Goal: Information Seeking & Learning: Check status

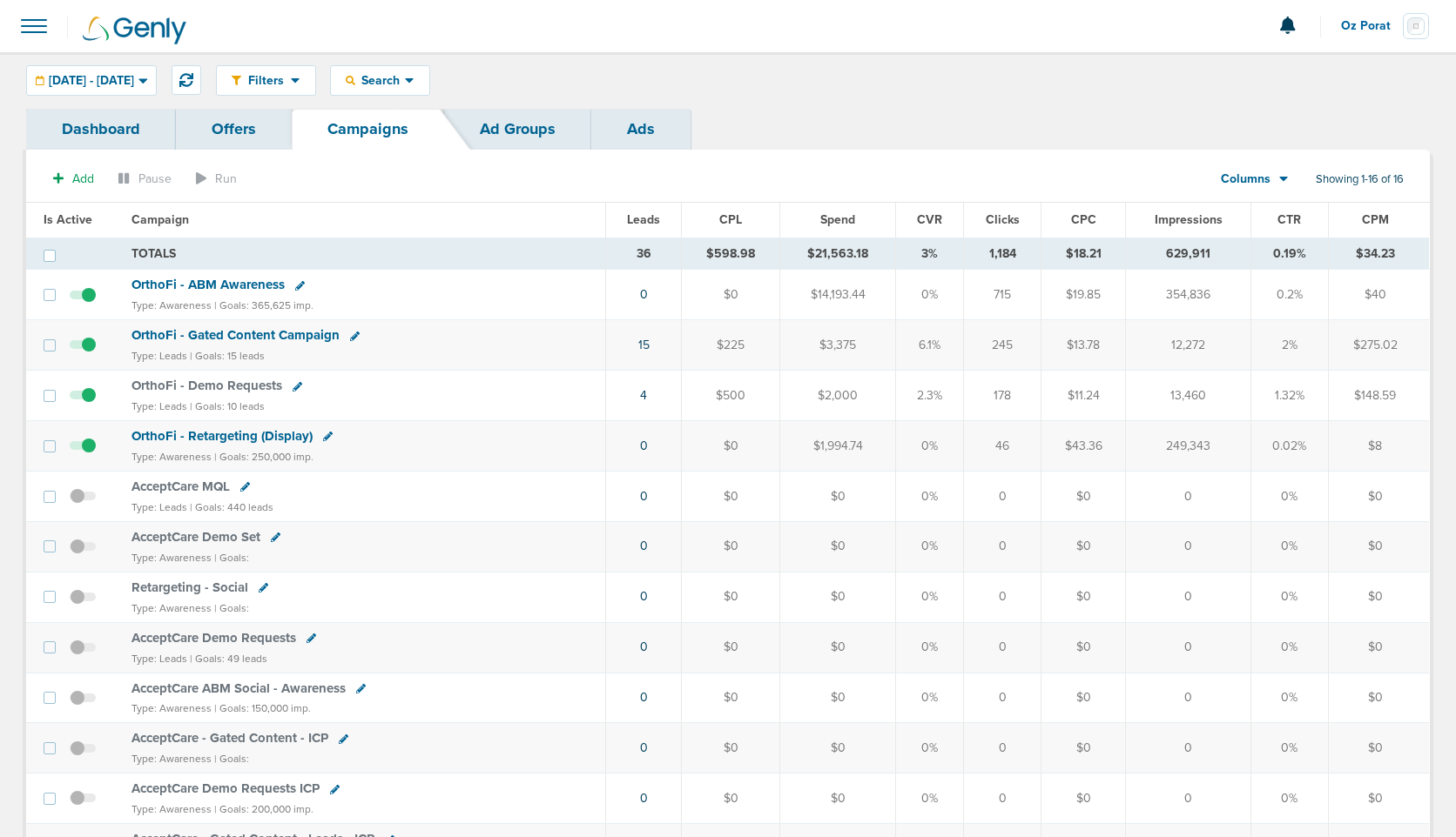
click at [98, 126] on link "Dashboard" at bounding box center [100, 130] width 150 height 41
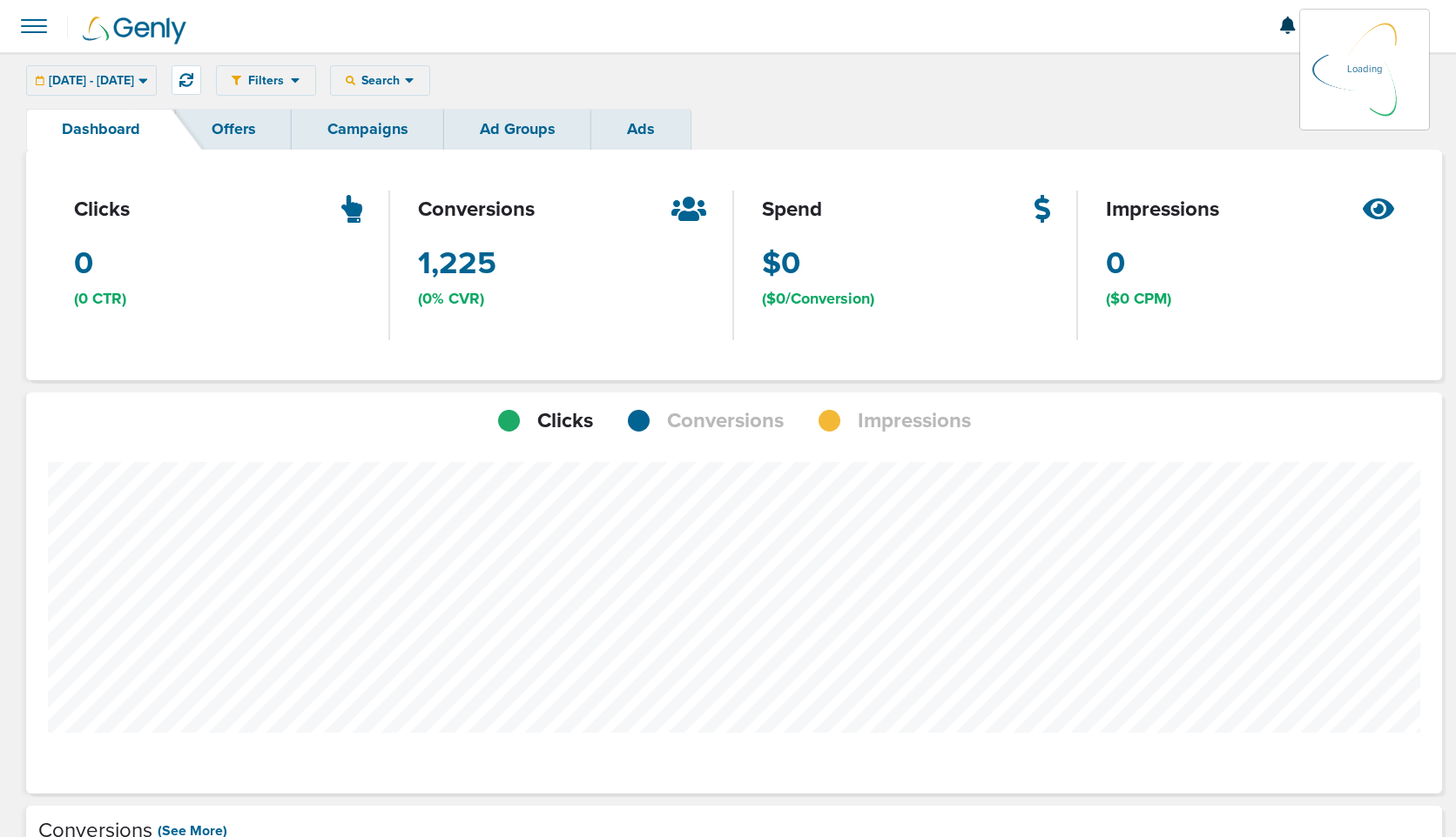
scroll to position [1355, 1404]
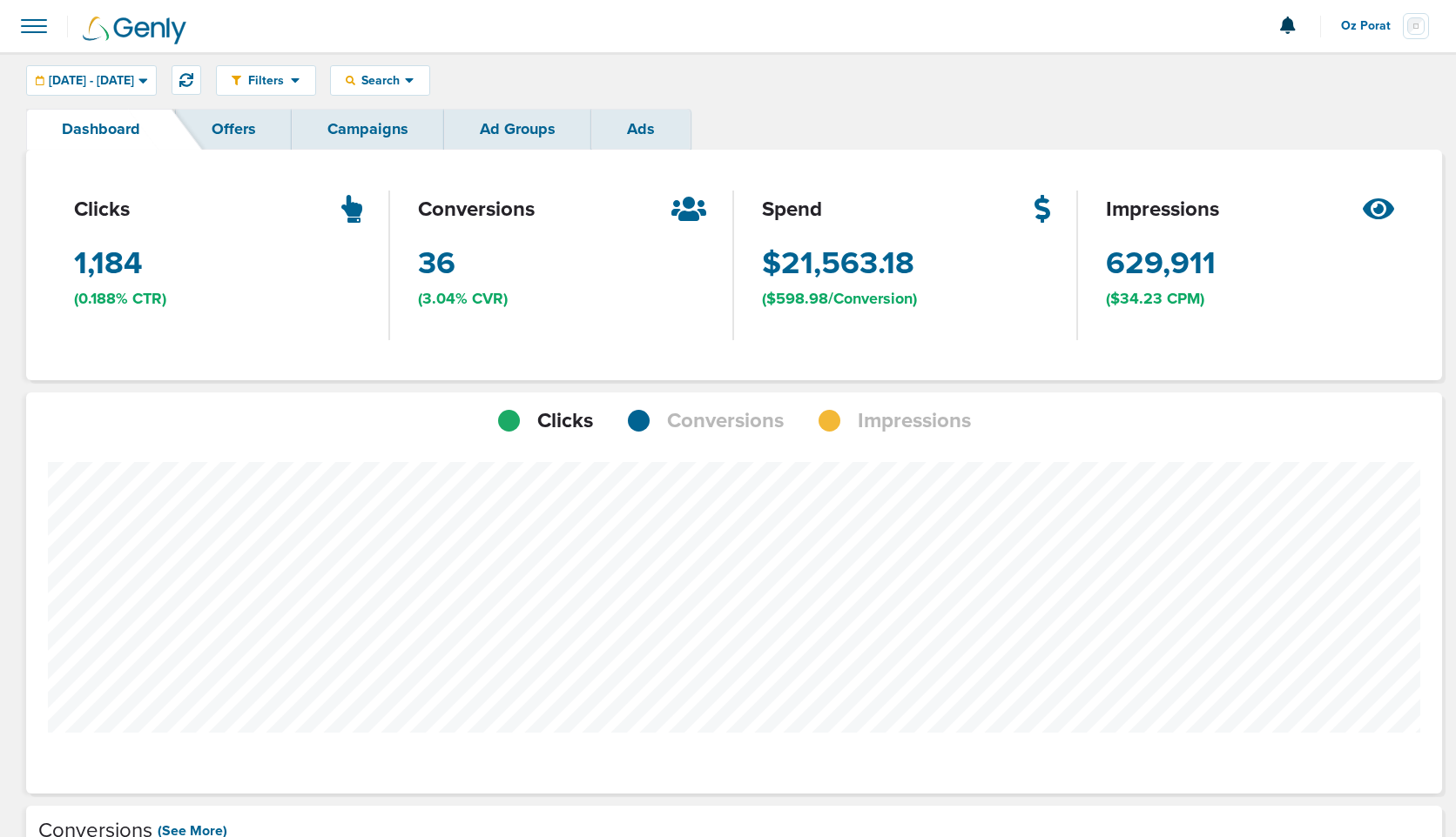
click at [700, 426] on span "Conversions" at bounding box center [724, 421] width 116 height 29
click at [405, 75] on span "Search" at bounding box center [380, 80] width 50 height 15
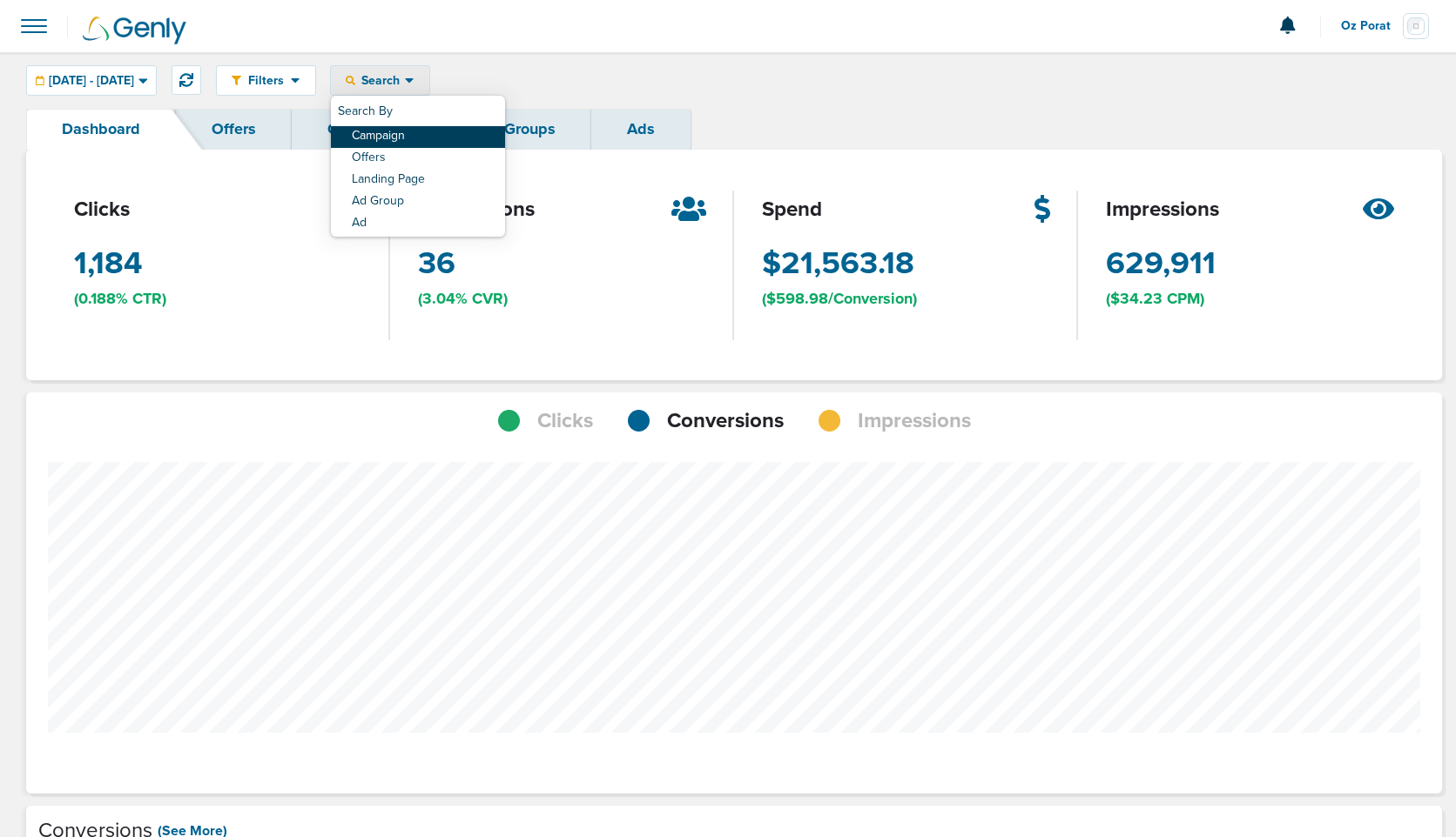
click at [443, 135] on link "Campaign" at bounding box center [418, 137] width 174 height 22
select select "cmpName"
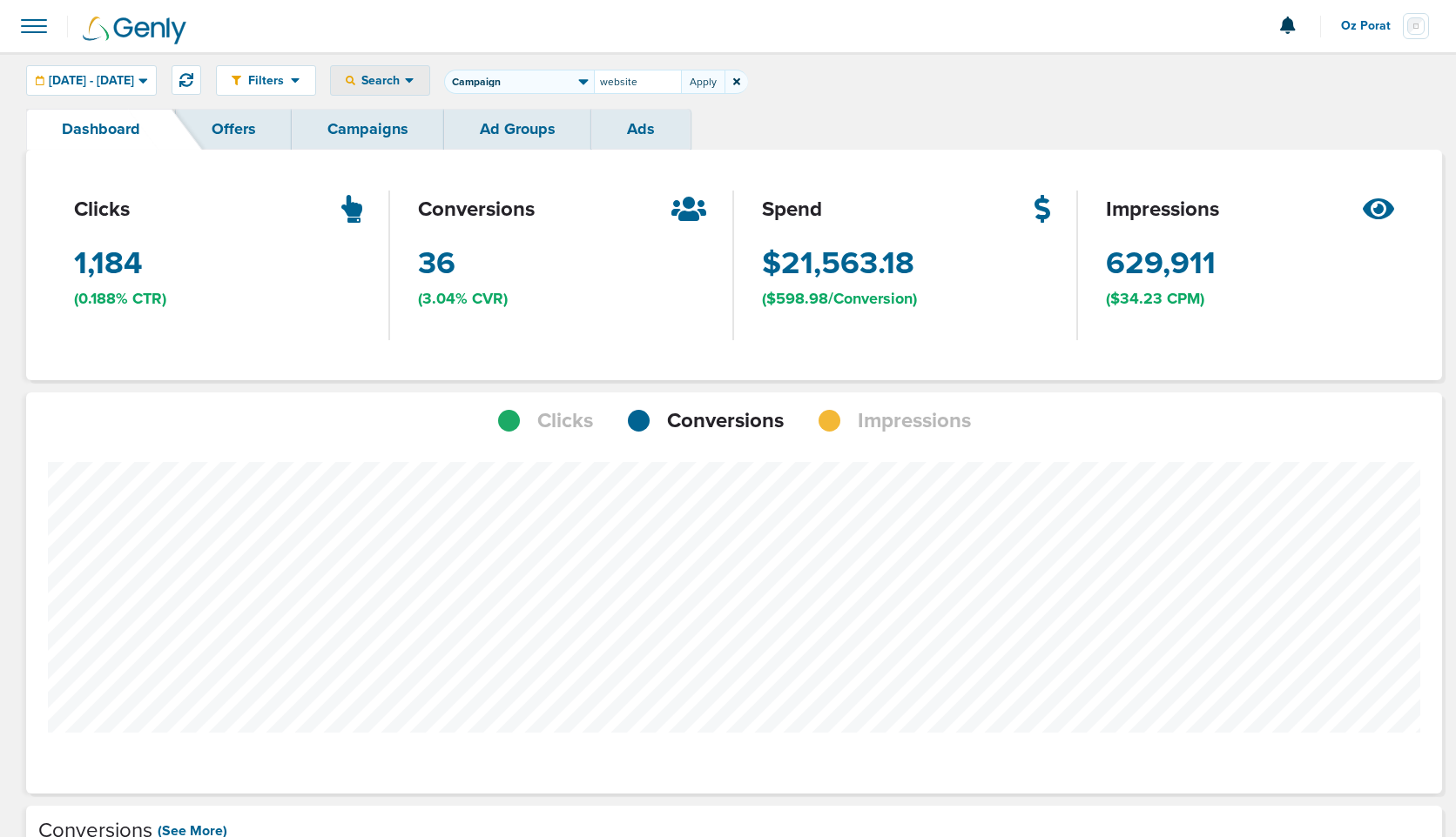
type input "website"
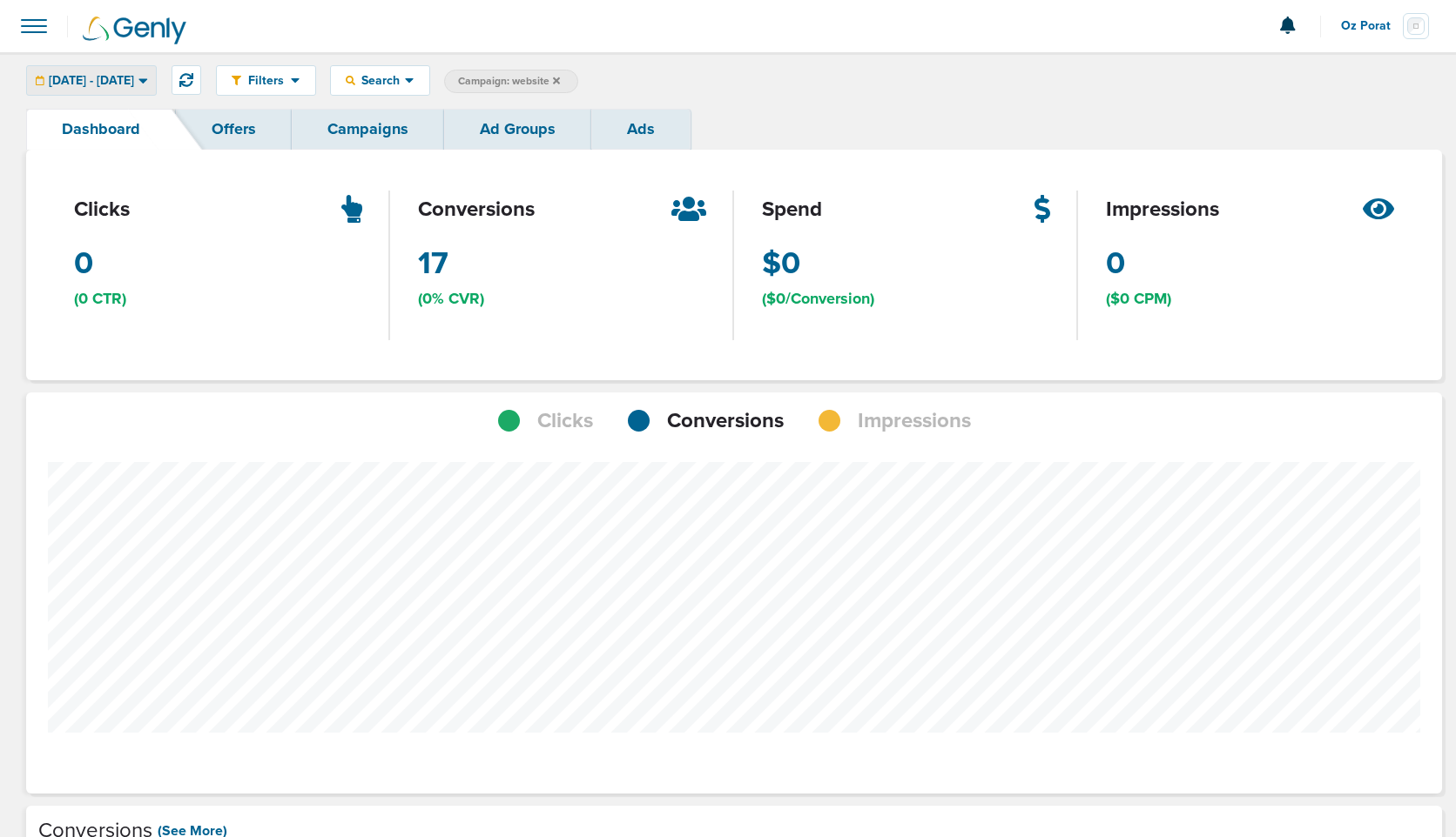
click at [102, 78] on span "[DATE] - [DATE]" at bounding box center [91, 81] width 85 height 12
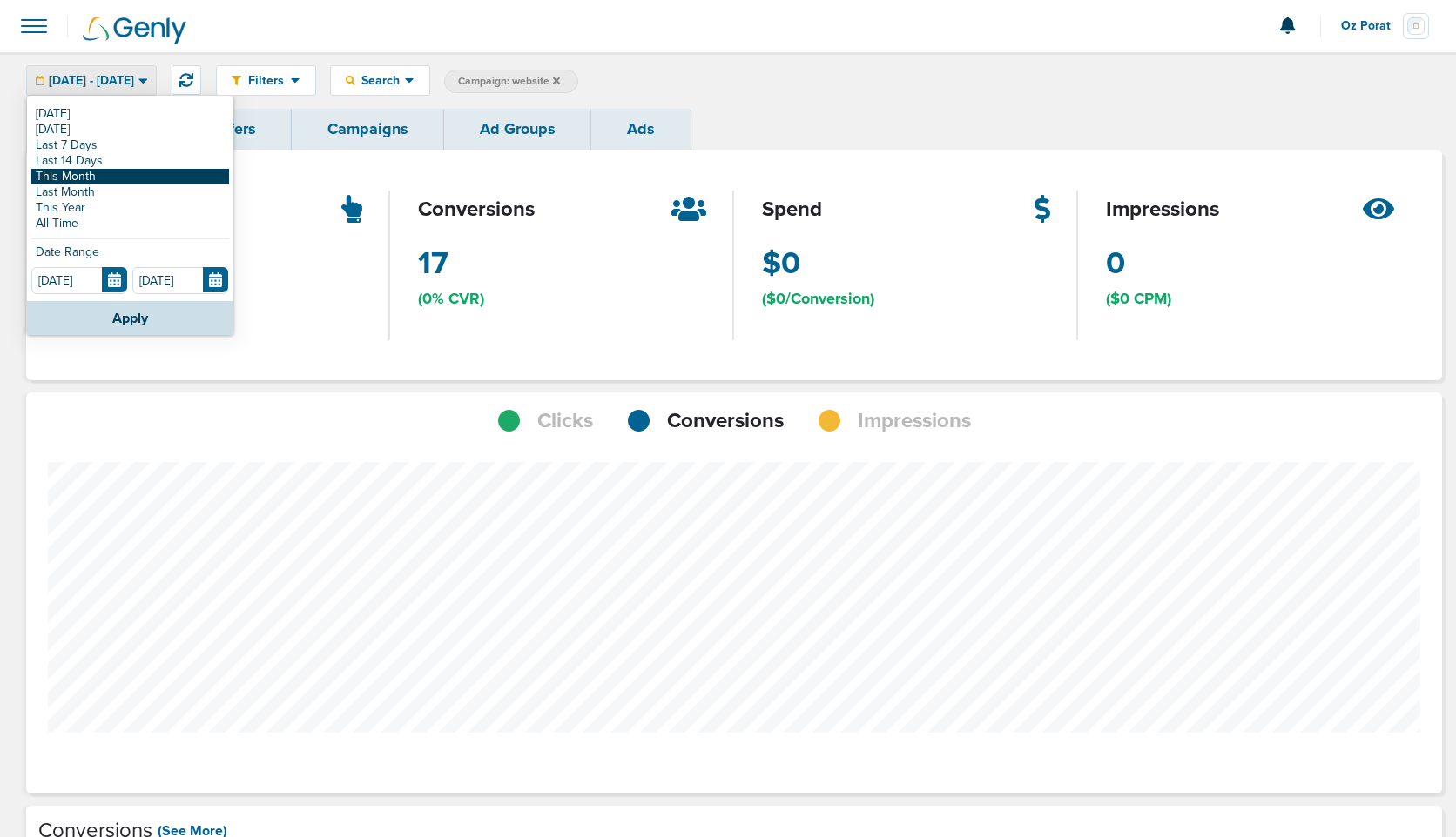
click at [85, 174] on link "This Month" at bounding box center [130, 177] width 198 height 16
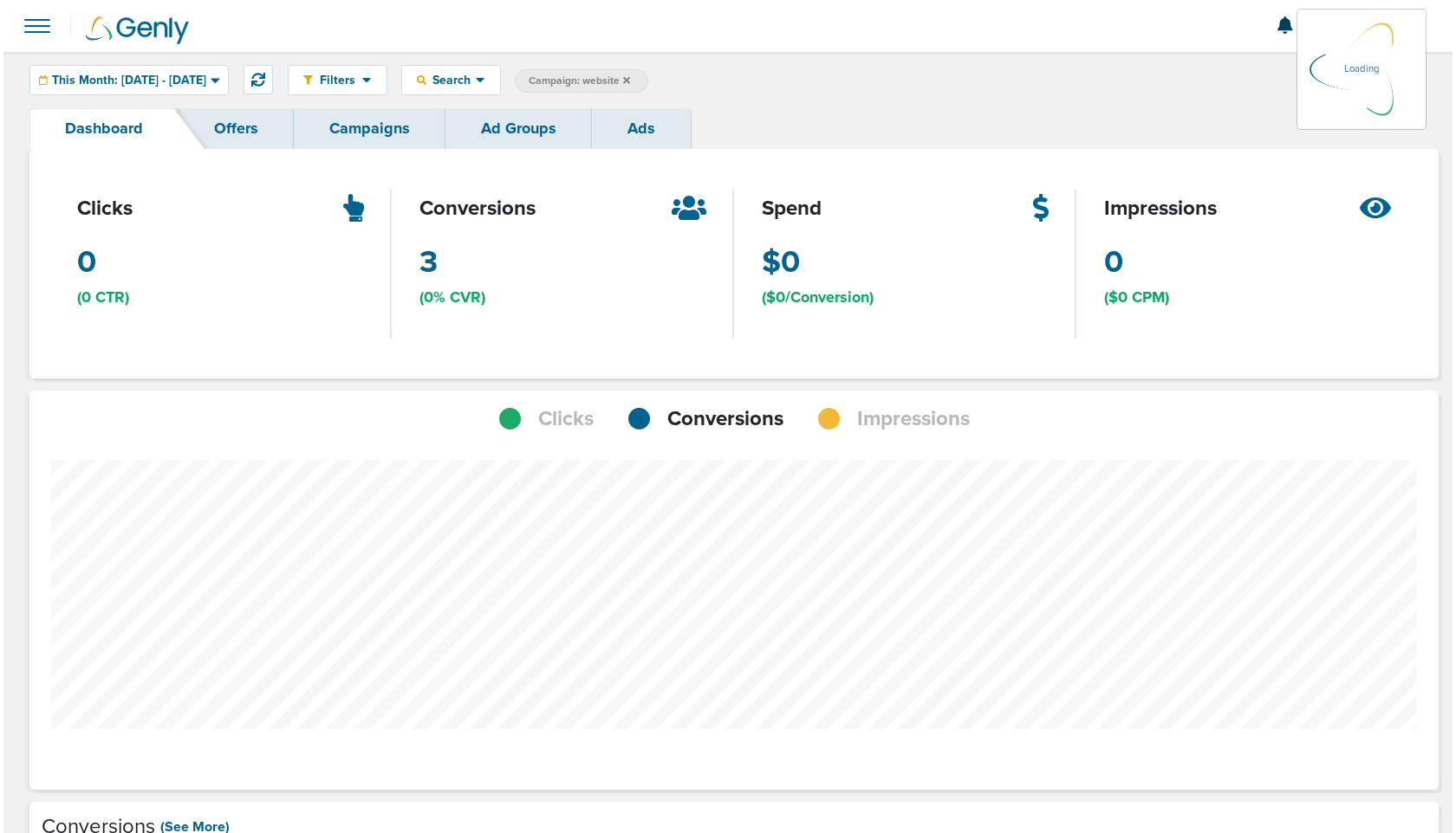
scroll to position [865031, 865064]
click at [392, 124] on link "Campaigns" at bounding box center [367, 129] width 152 height 41
